Goal: Information Seeking & Learning: Learn about a topic

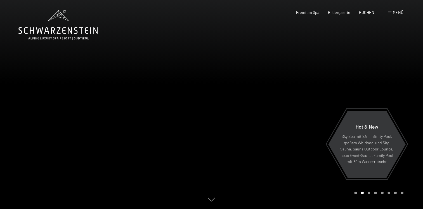
click at [395, 12] on span "Menü" at bounding box center [398, 12] width 11 height 5
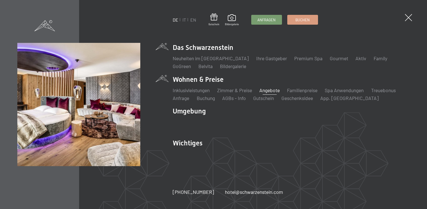
click at [272, 90] on link "Angebote" at bounding box center [270, 90] width 20 height 6
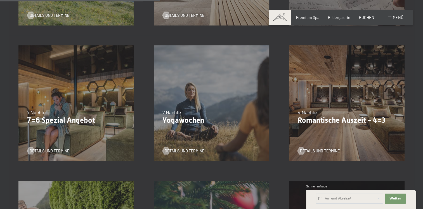
scroll to position [392, 0]
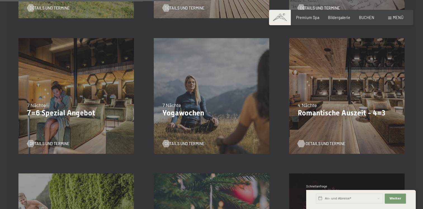
click at [321, 142] on span "Details und Termine" at bounding box center [326, 144] width 40 height 6
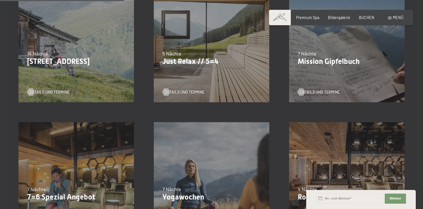
scroll to position [224, 0]
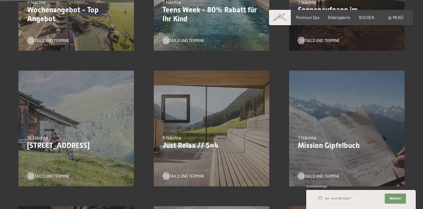
click at [223, 145] on p "Just Relax // 5=4" at bounding box center [212, 145] width 98 height 9
click at [187, 177] on span "Details und Termine" at bounding box center [190, 176] width 40 height 6
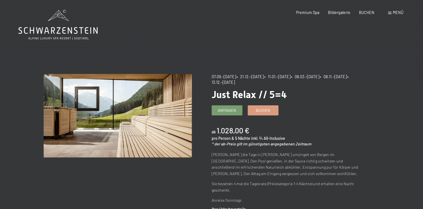
click at [396, 13] on span "Menü" at bounding box center [398, 12] width 11 height 5
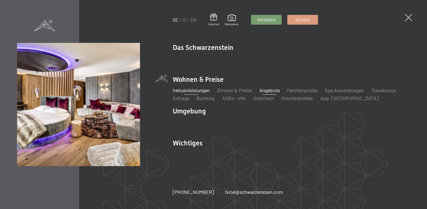
click at [190, 92] on link "Inklusivleistungen" at bounding box center [191, 90] width 37 height 6
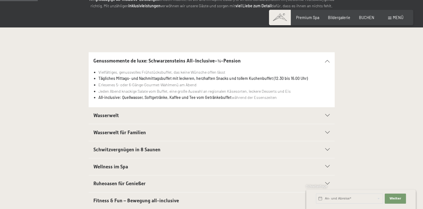
scroll to position [112, 0]
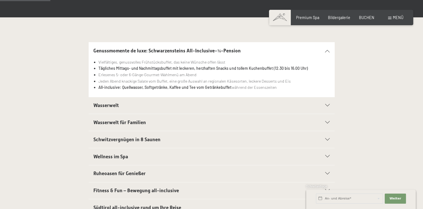
click at [326, 139] on icon at bounding box center [327, 139] width 4 height 3
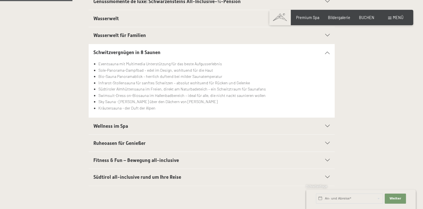
scroll to position [168, 0]
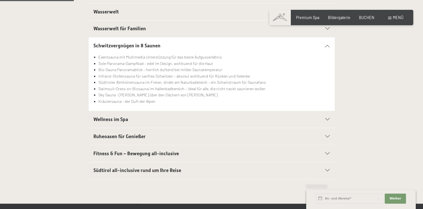
click at [326, 154] on div "Fitness & Fun – Bewegung all-inclusive" at bounding box center [211, 153] width 236 height 17
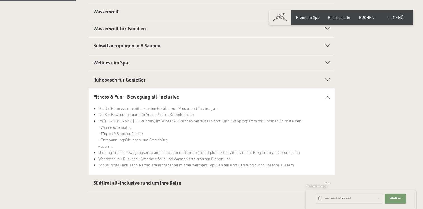
scroll to position [196, 0]
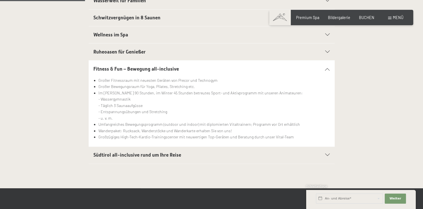
click at [174, 154] on span "Südtirol all-inclusive rund um Ihre Reise" at bounding box center [137, 155] width 88 height 6
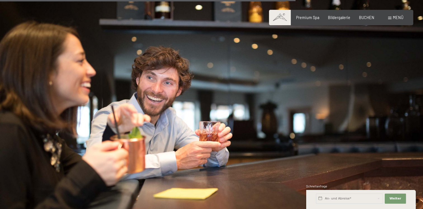
scroll to position [531, 0]
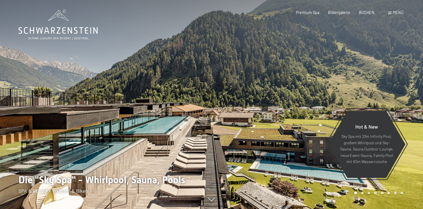
click at [397, 12] on span "Menü" at bounding box center [398, 12] width 11 height 5
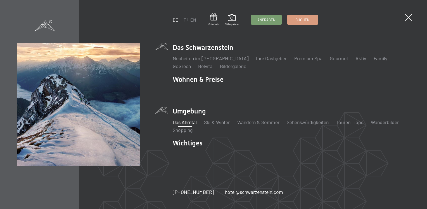
click at [191, 123] on link "Das Ahrntal" at bounding box center [185, 122] width 24 height 6
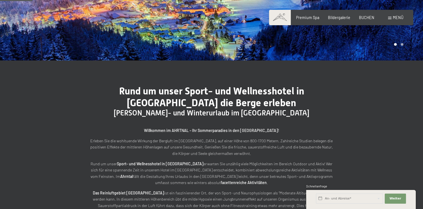
scroll to position [112, 0]
